Goal: Transaction & Acquisition: Purchase product/service

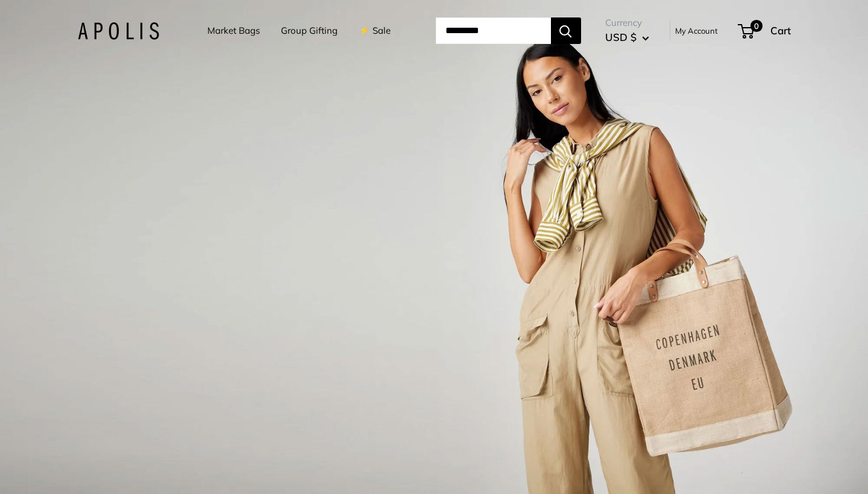
click at [209, 34] on link "Market Bags" at bounding box center [233, 30] width 52 height 17
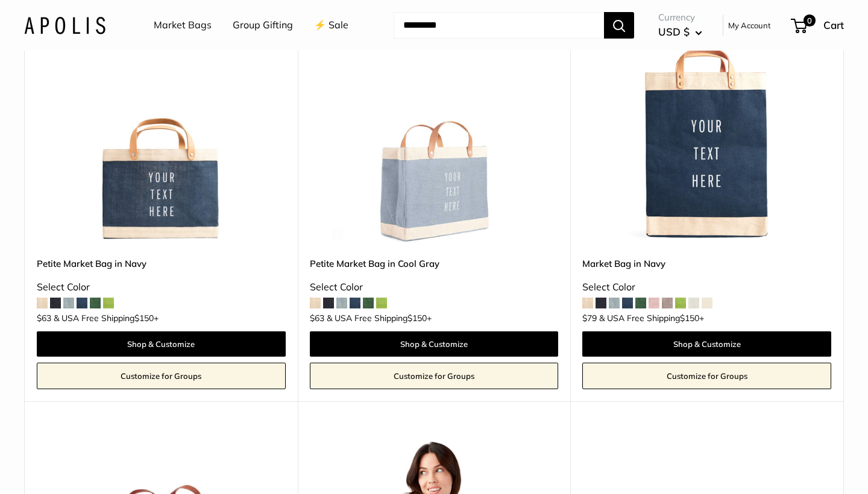
scroll to position [4512, 0]
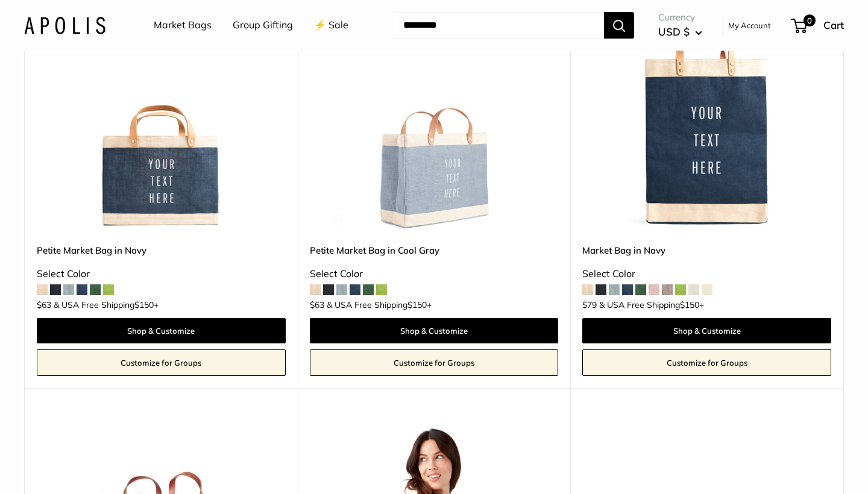
scroll to position [4523, 0]
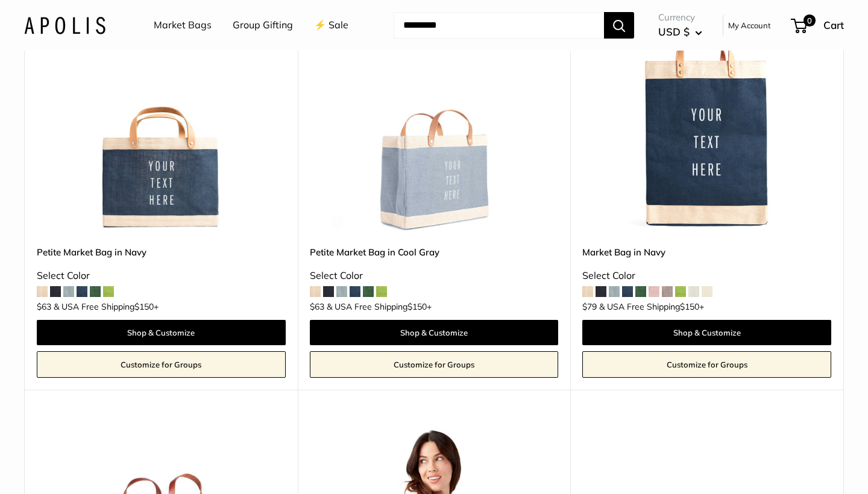
click at [87, 245] on link "Petite Market Bag in Navy" at bounding box center [161, 252] width 249 height 14
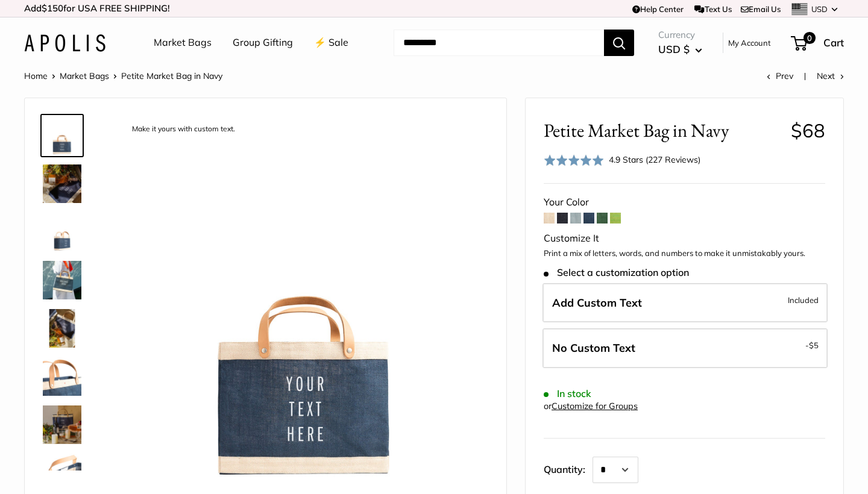
click at [62, 174] on img at bounding box center [62, 183] width 39 height 39
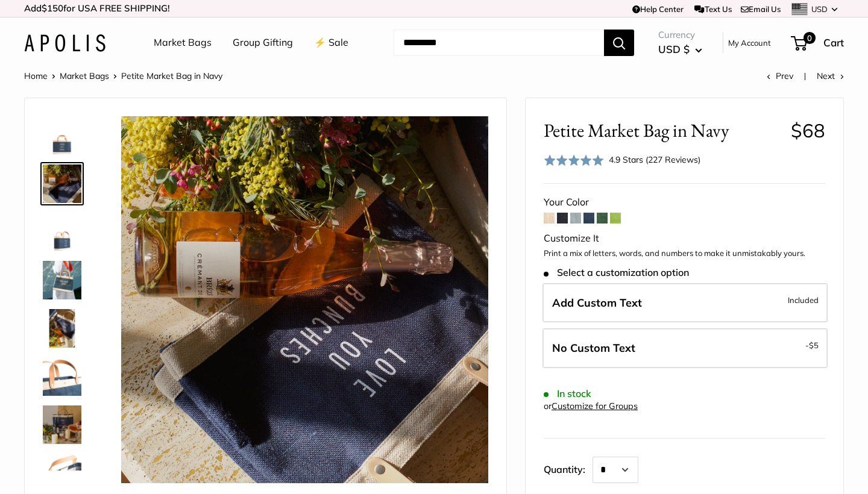
click at [58, 229] on img at bounding box center [62, 232] width 39 height 39
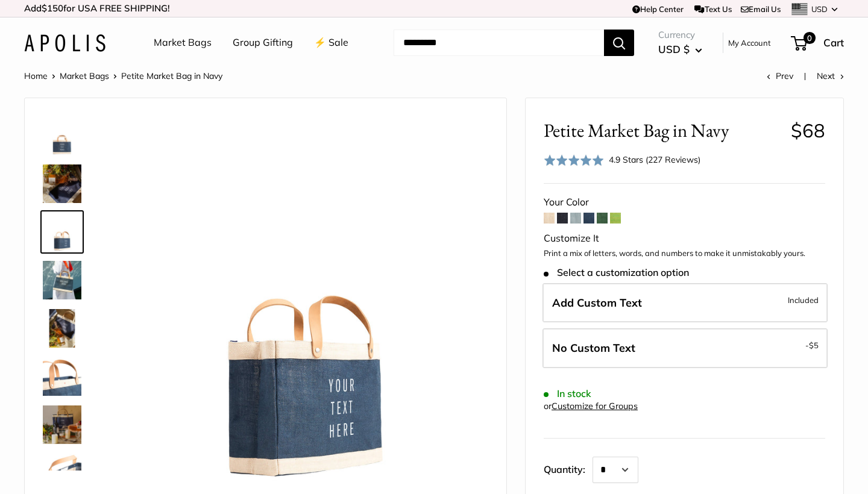
click at [60, 286] on img at bounding box center [62, 280] width 39 height 39
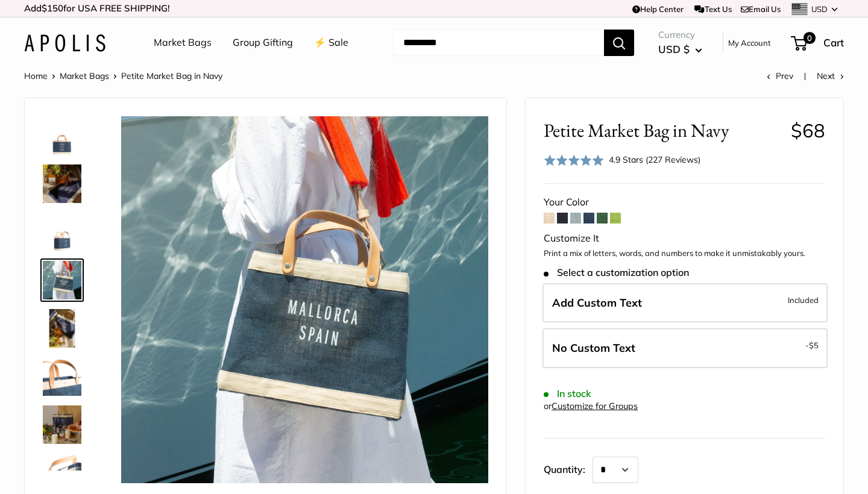
click at [60, 338] on img at bounding box center [62, 328] width 39 height 39
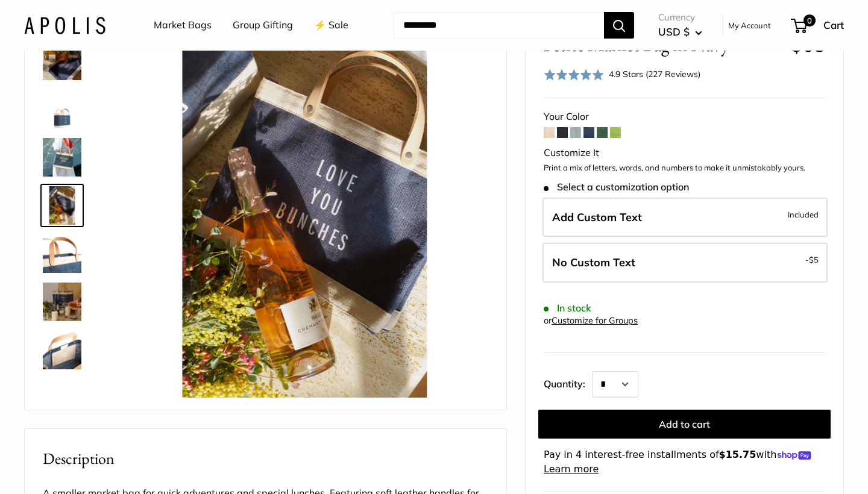
scroll to position [87, 0]
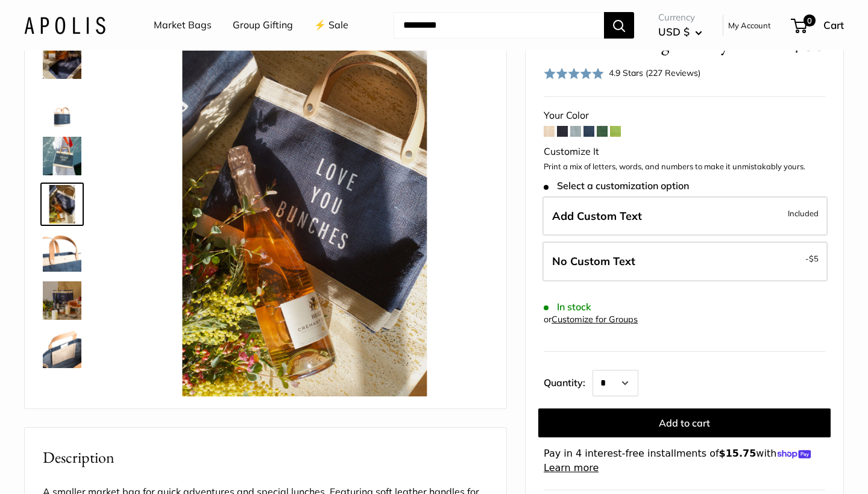
click at [60, 255] on img at bounding box center [62, 252] width 39 height 39
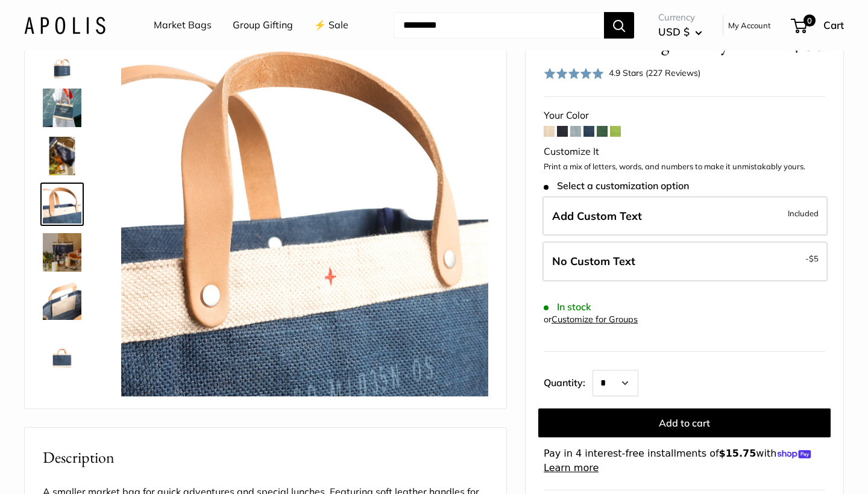
click at [60, 301] on img at bounding box center [62, 300] width 39 height 39
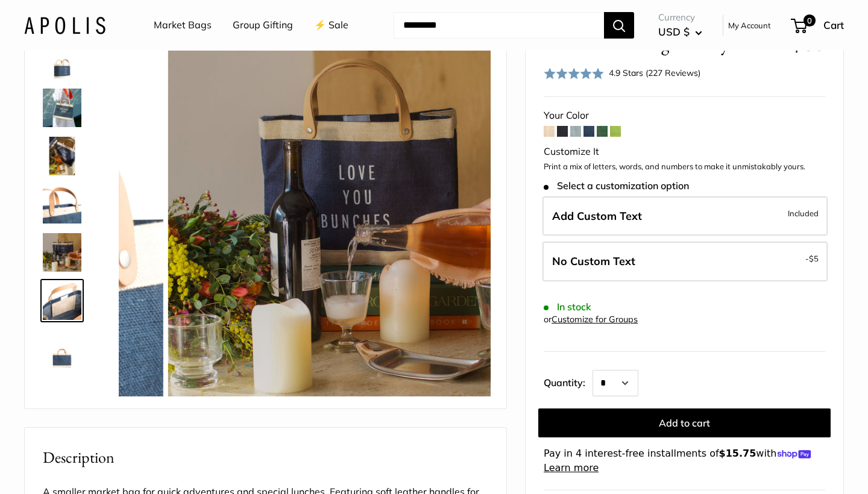
scroll to position [182, 0]
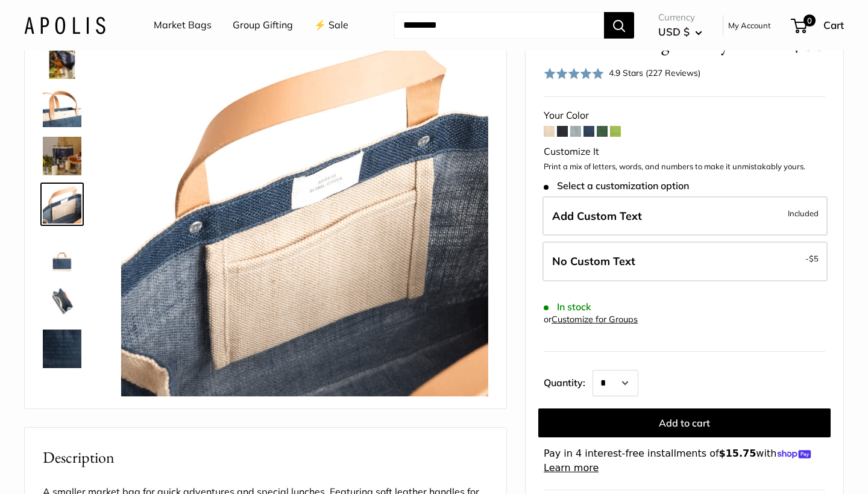
click at [58, 344] on img at bounding box center [62, 349] width 39 height 39
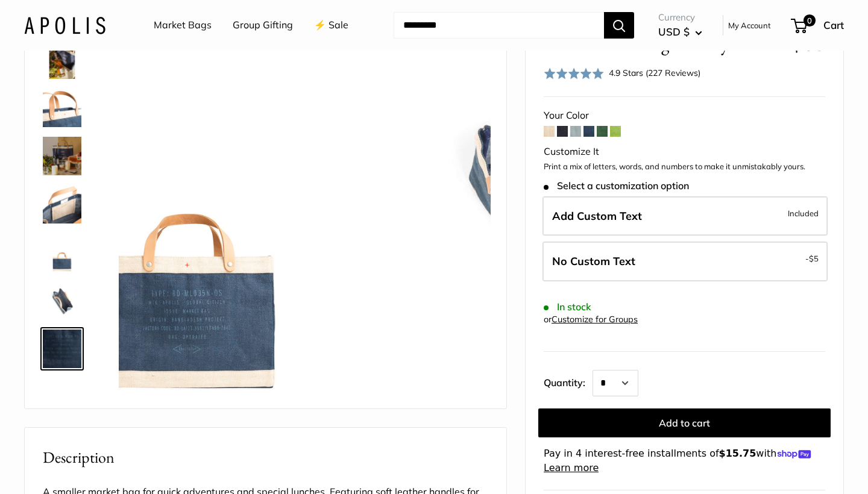
scroll to position [318, 0]
